Goal: Task Accomplishment & Management: Complete application form

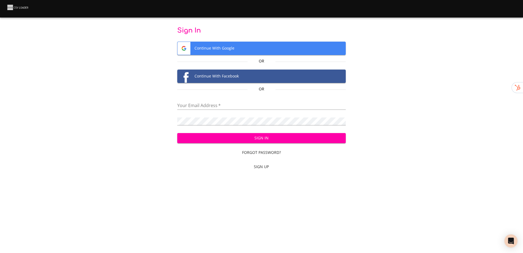
click at [260, 169] on span "Sign Up" at bounding box center [262, 166] width 164 height 7
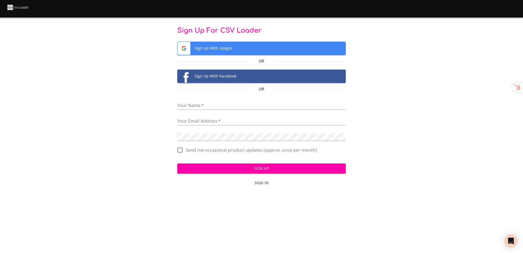
click at [245, 108] on input "text" at bounding box center [261, 106] width 169 height 8
type input "[PERSON_NAME]"
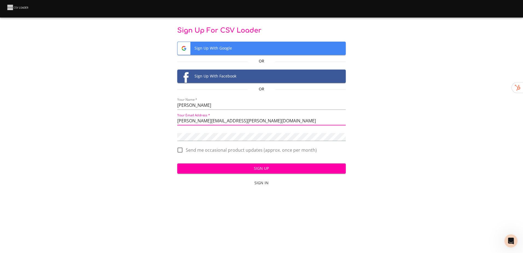
type input "michael.lopez@eigrisk.com"
click at [139, 138] on div "Sign Up For CSV Loader Sign Up With Google Or Sign Up With Facebook Or Your Nam…" at bounding box center [262, 107] width 506 height 163
click at [267, 170] on span "Sign Up" at bounding box center [262, 168] width 160 height 7
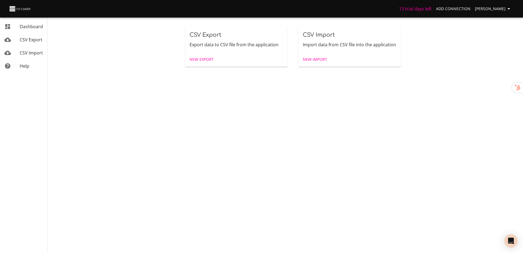
click at [497, 8] on span "[PERSON_NAME]" at bounding box center [493, 8] width 37 height 7
click at [497, 30] on link "Destinations" at bounding box center [497, 31] width 35 height 10
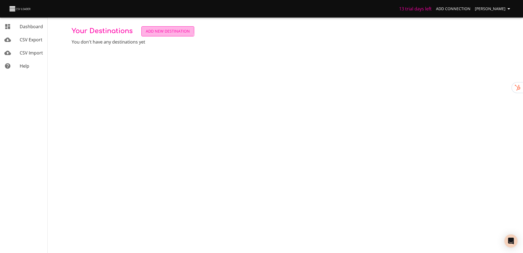
click at [155, 28] on button "Add New Destination" at bounding box center [168, 31] width 53 height 10
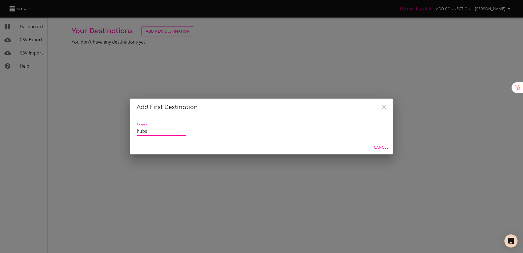
type input "hubs"
click at [384, 106] on icon "Close" at bounding box center [384, 107] width 7 height 7
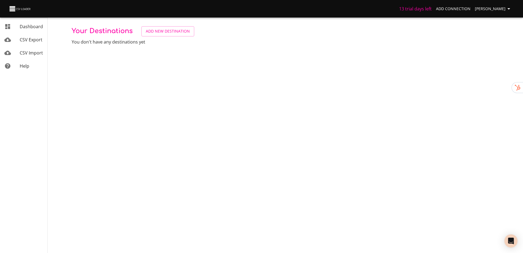
click at [464, 8] on span "Add Connection" at bounding box center [453, 8] width 34 height 7
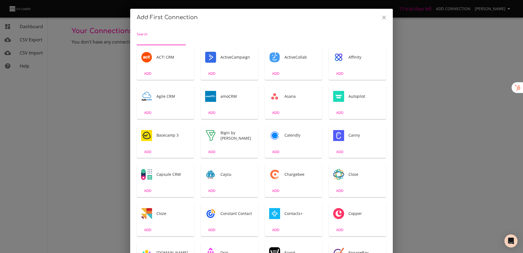
scroll to position [1, 0]
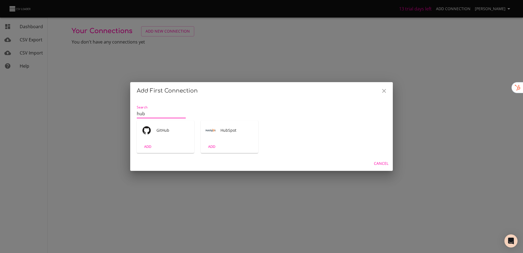
type input "hub"
click at [294, 106] on div "Search hub" at bounding box center [262, 111] width 250 height 20
click at [229, 132] on span "HubSpot" at bounding box center [237, 130] width 33 height 5
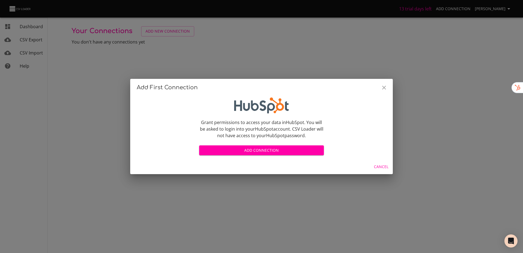
click at [379, 170] on span "Cancel" at bounding box center [381, 166] width 15 height 7
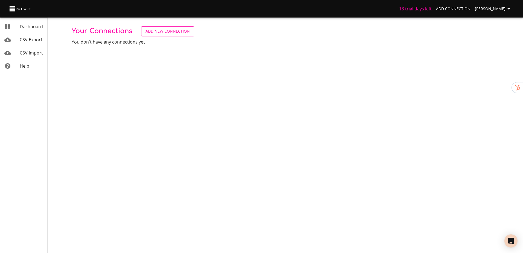
click at [156, 30] on span "Add New Connection" at bounding box center [168, 31] width 44 height 7
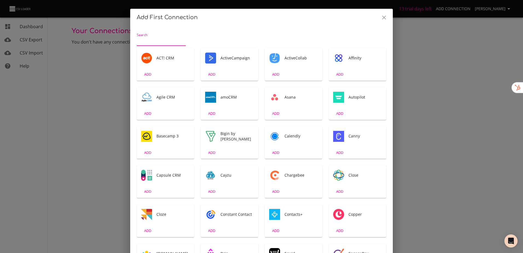
click at [378, 16] on button "Close" at bounding box center [384, 17] width 13 height 13
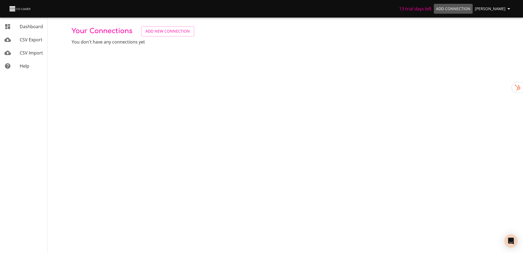
click at [471, 10] on span "Add Connection" at bounding box center [453, 8] width 34 height 7
click at [501, 8] on span "[PERSON_NAME]" at bounding box center [493, 8] width 37 height 7
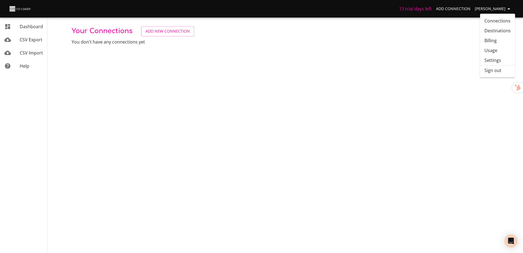
click at [497, 28] on link "Destinations" at bounding box center [497, 31] width 35 height 10
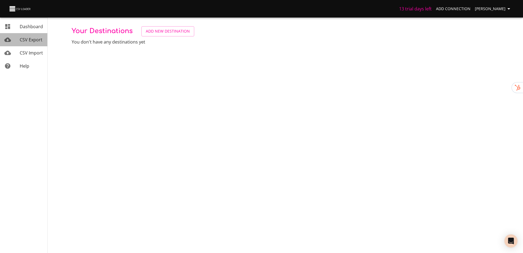
click at [26, 37] on span "CSV Export" at bounding box center [31, 40] width 23 height 6
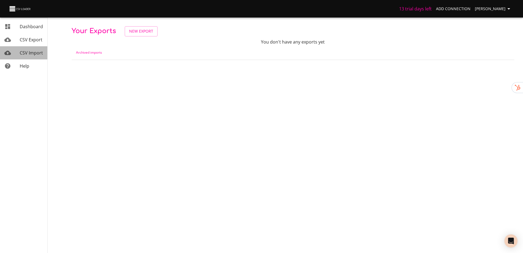
click at [27, 50] on div "CSV Import" at bounding box center [31, 53] width 23 height 7
click at [28, 63] on span "Help" at bounding box center [25, 66] width 10 height 6
